Goal: Book appointment/travel/reservation

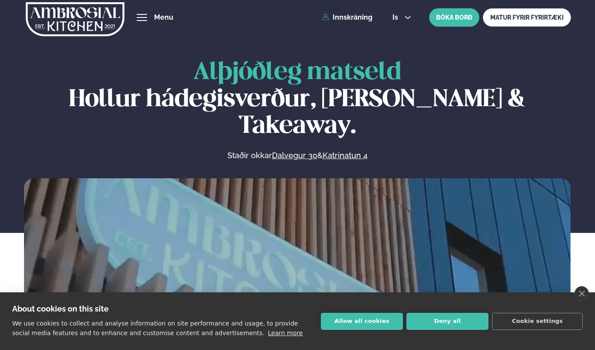
scroll to position [196, 0]
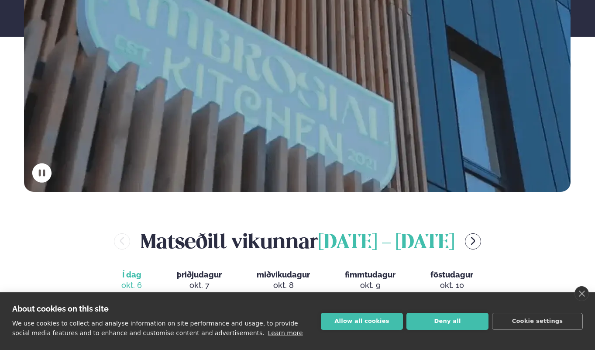
click at [369, 327] on button "Allow all cookies" at bounding box center [362, 321] width 82 height 17
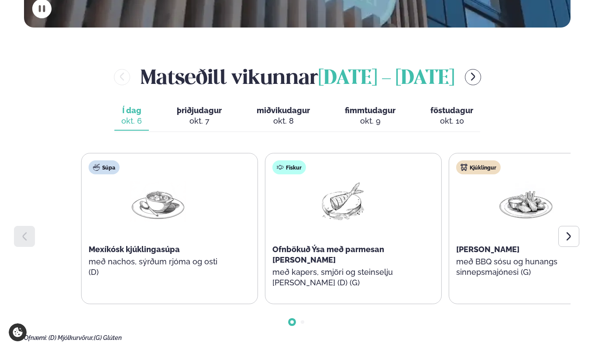
scroll to position [361, 0]
click at [202, 105] on span "þriðjudagur" at bounding box center [199, 109] width 45 height 9
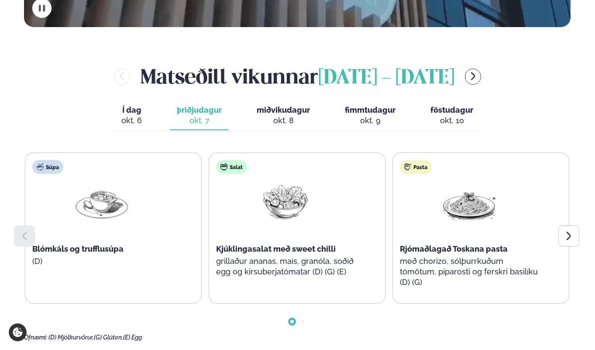
click at [282, 115] on div "okt. 8" at bounding box center [283, 120] width 53 height 10
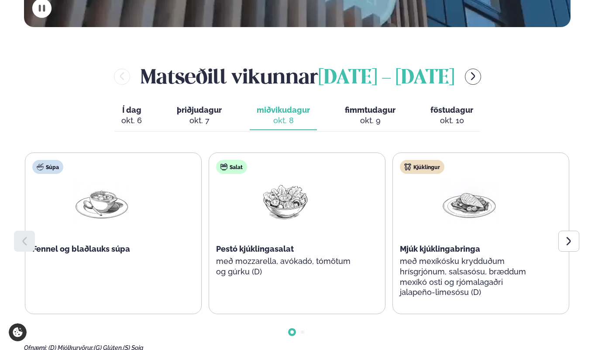
click at [570, 237] on icon at bounding box center [569, 241] width 4 height 8
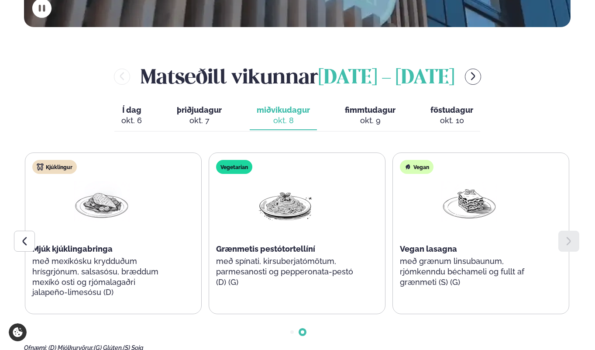
click at [27, 236] on icon at bounding box center [24, 241] width 10 height 10
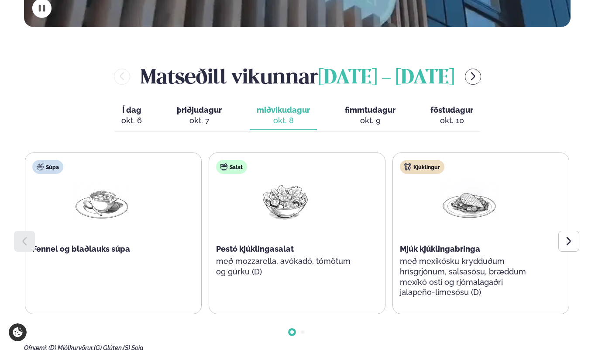
click at [569, 236] on icon at bounding box center [569, 241] width 10 height 10
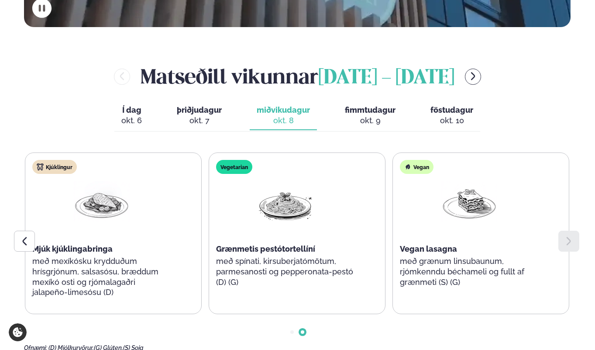
click at [365, 115] on div "okt. 9" at bounding box center [370, 120] width 51 height 10
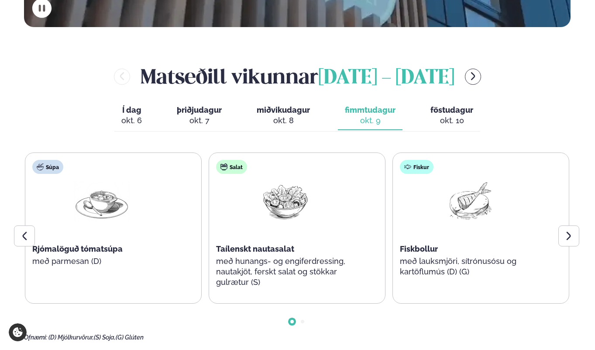
click at [288, 115] on div "okt. 8" at bounding box center [283, 120] width 53 height 10
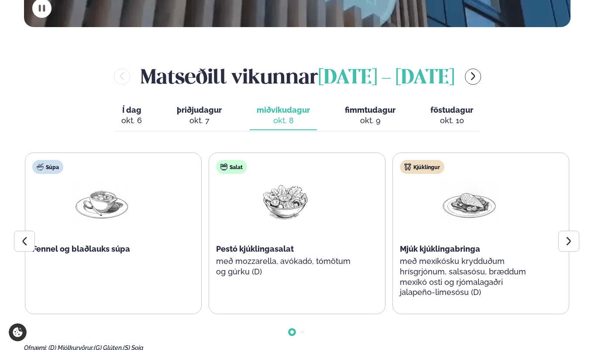
click at [206, 115] on div "okt. 7" at bounding box center [199, 120] width 45 height 10
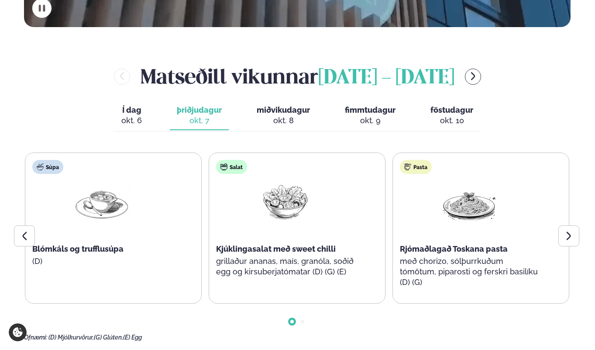
click at [571, 225] on div at bounding box center [569, 235] width 21 height 21
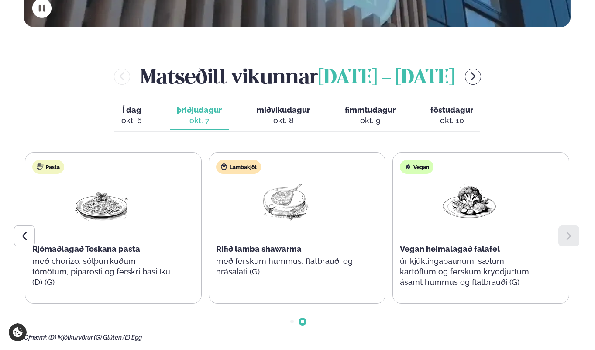
click at [380, 115] on div "okt. 9" at bounding box center [370, 120] width 51 height 10
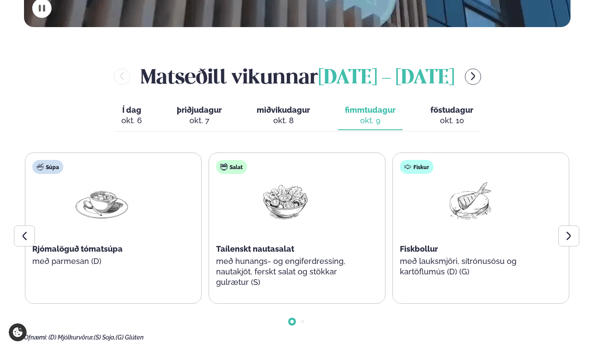
click at [571, 225] on div at bounding box center [569, 235] width 21 height 21
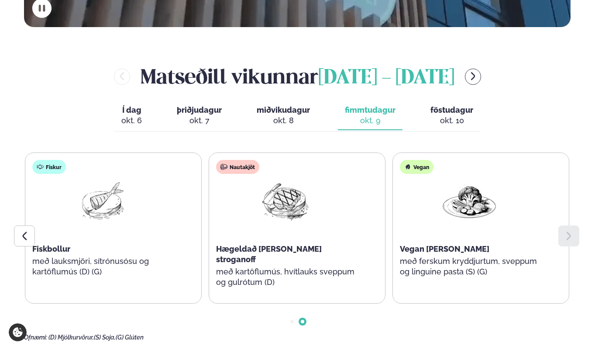
click at [465, 115] on div "okt. 10" at bounding box center [452, 120] width 43 height 10
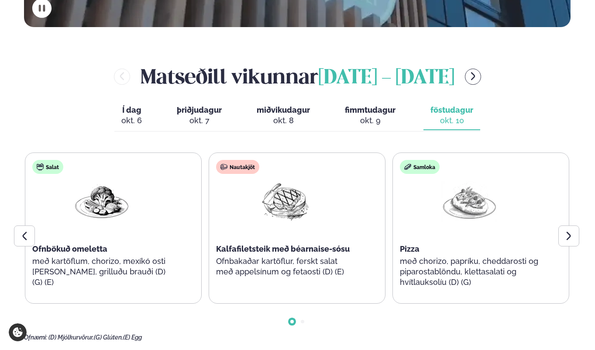
click at [568, 225] on div at bounding box center [569, 235] width 21 height 21
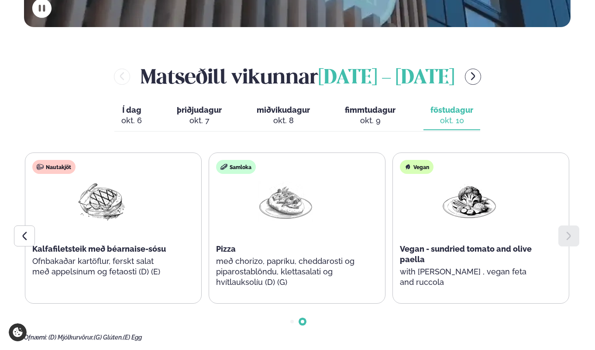
click at [19, 225] on div at bounding box center [24, 235] width 21 height 21
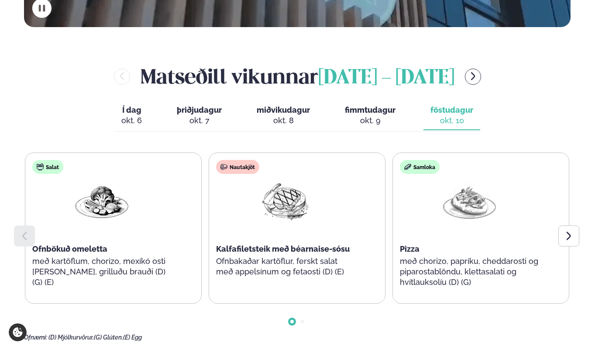
click at [465, 69] on button "menu-btn-right" at bounding box center [473, 77] width 16 height 16
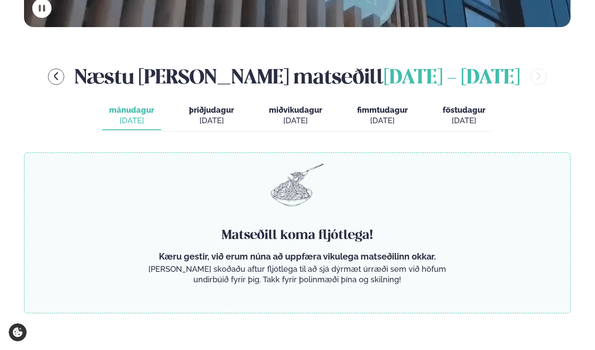
click at [61, 71] on icon "menu-btn-left" at bounding box center [56, 76] width 10 height 10
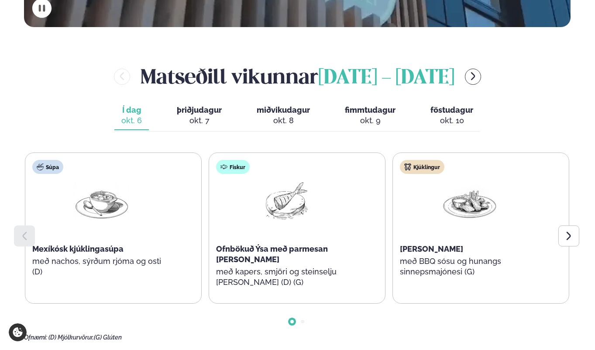
click at [566, 231] on icon at bounding box center [569, 236] width 10 height 10
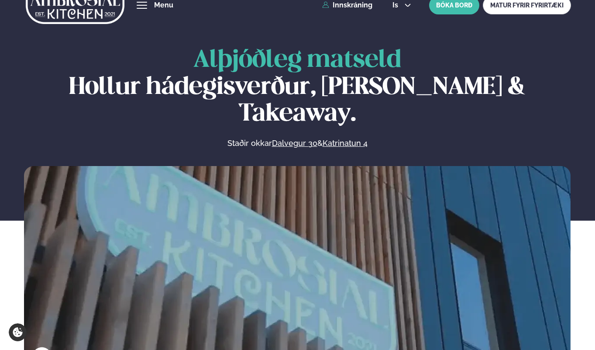
scroll to position [11, 0]
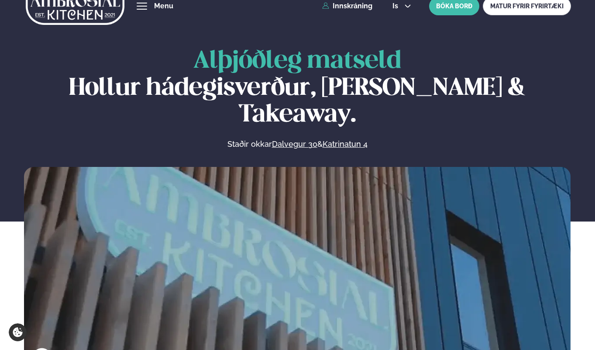
click at [293, 139] on link "Dalvegur 30" at bounding box center [294, 144] width 45 height 10
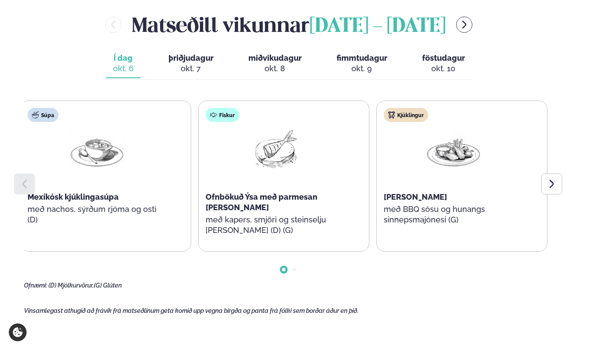
scroll to position [377, 0]
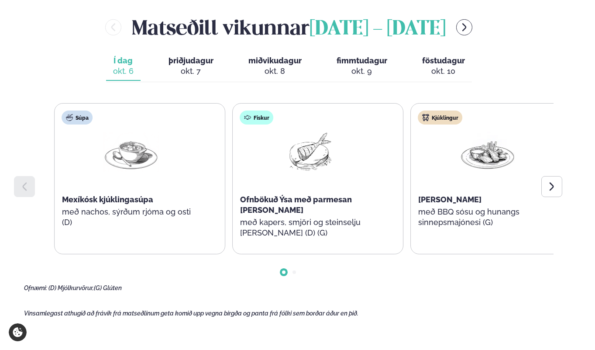
click at [547, 189] on div at bounding box center [552, 186] width 21 height 21
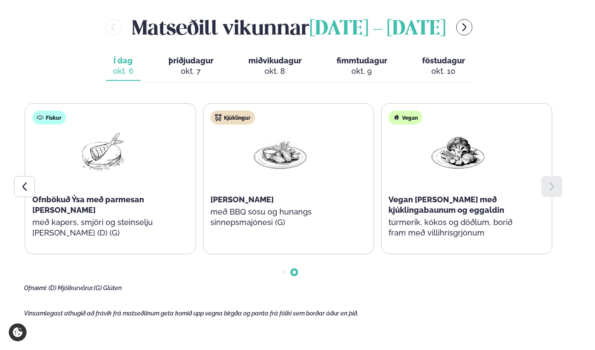
click at [257, 70] on div "okt. 8" at bounding box center [275, 71] width 53 height 10
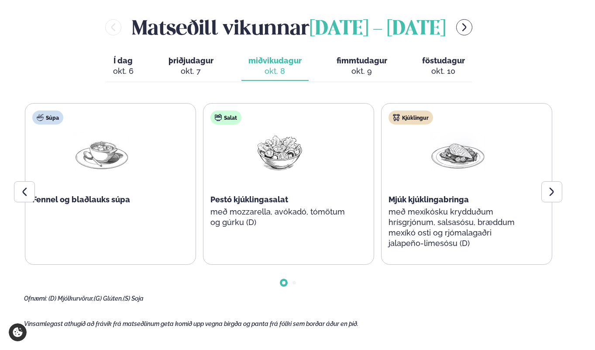
click at [17, 199] on div at bounding box center [24, 191] width 21 height 21
click at [24, 190] on icon at bounding box center [25, 192] width 4 height 8
click at [551, 195] on icon at bounding box center [552, 192] width 10 height 10
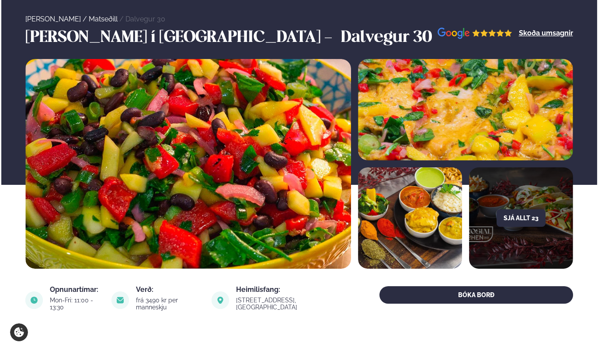
scroll to position [42, 0]
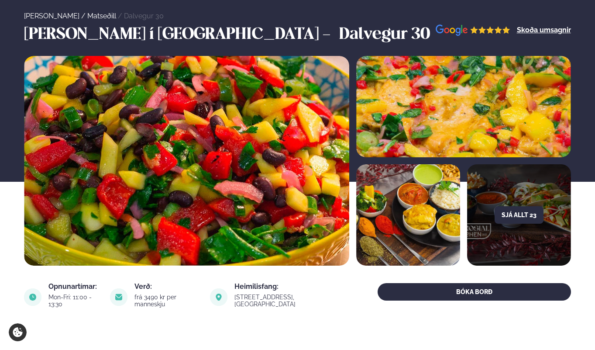
click at [523, 218] on button "Sjá allt 23" at bounding box center [519, 214] width 49 height 17
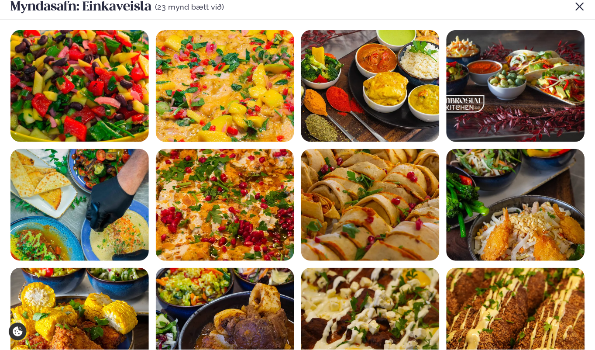
scroll to position [0, 0]
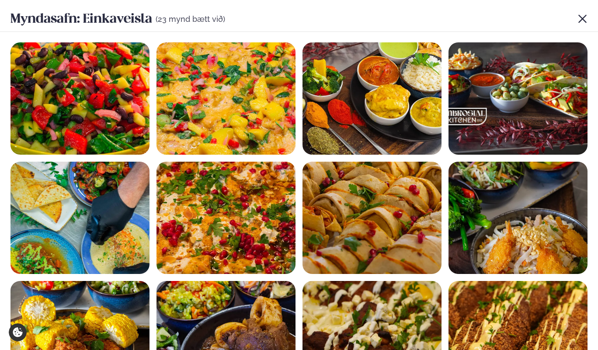
click at [580, 20] on icon at bounding box center [582, 19] width 10 height 10
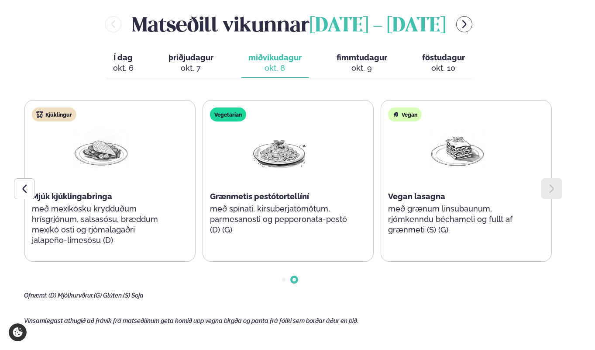
scroll to position [380, 0]
click at [185, 67] on div "okt. 7" at bounding box center [191, 68] width 45 height 10
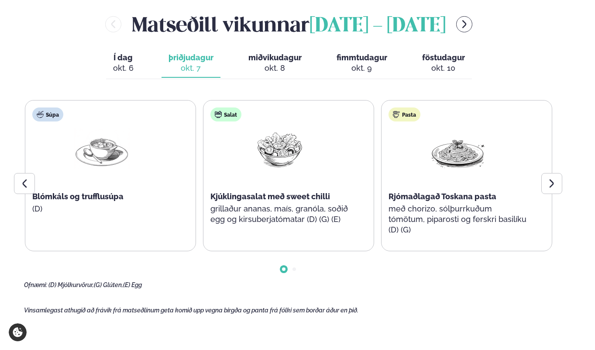
click at [256, 67] on div "okt. 8" at bounding box center [275, 68] width 53 height 10
